Goal: Navigation & Orientation: Find specific page/section

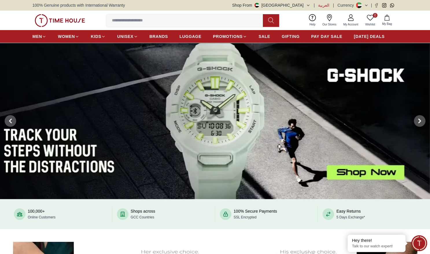
click at [325, 4] on span "العربية" at bounding box center [323, 5] width 11 height 6
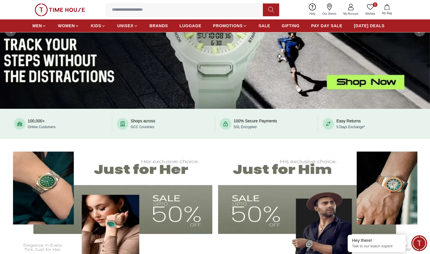
scroll to position [150, 0]
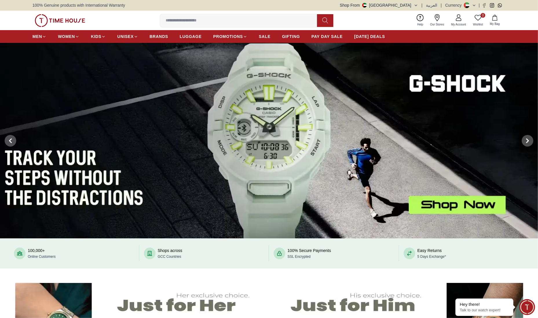
click at [411, 7] on button "Shop From UAE" at bounding box center [379, 5] width 78 height 6
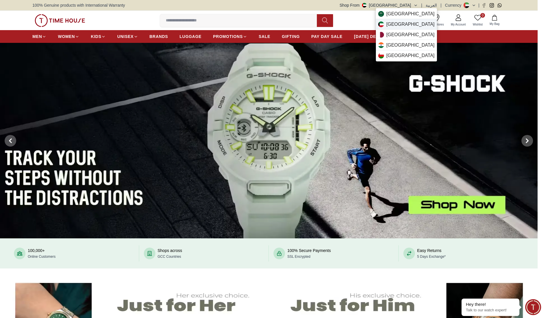
click at [407, 28] on div "Kuwait" at bounding box center [406, 24] width 61 height 10
